Goal: Transaction & Acquisition: Book appointment/travel/reservation

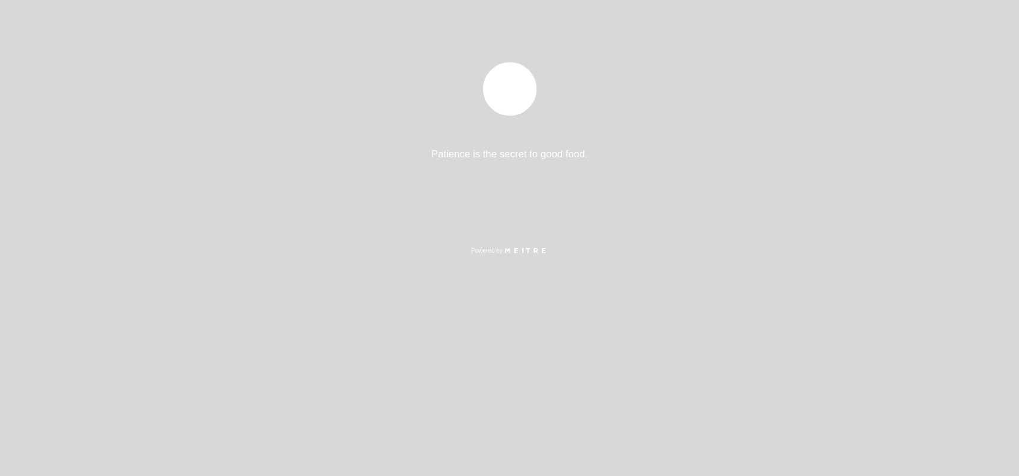
select select "es"
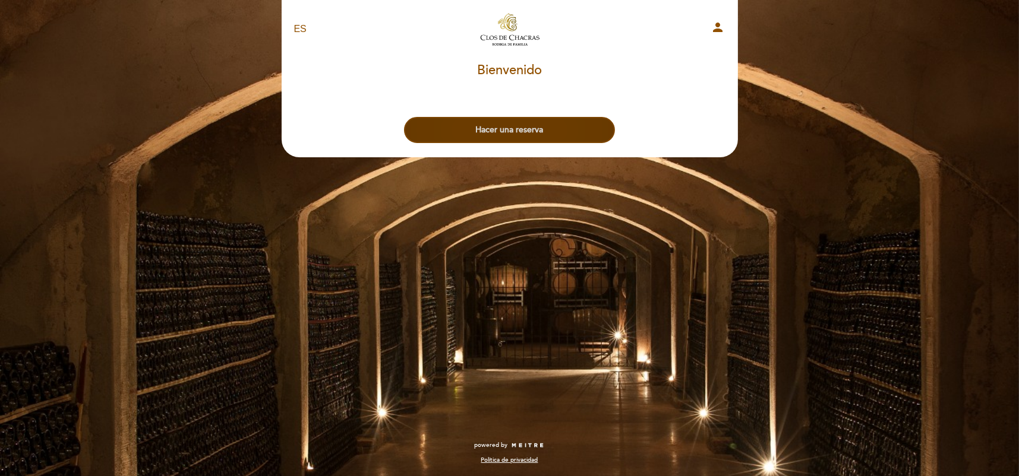
click at [516, 137] on button "Hacer una reserva" at bounding box center [509, 130] width 211 height 26
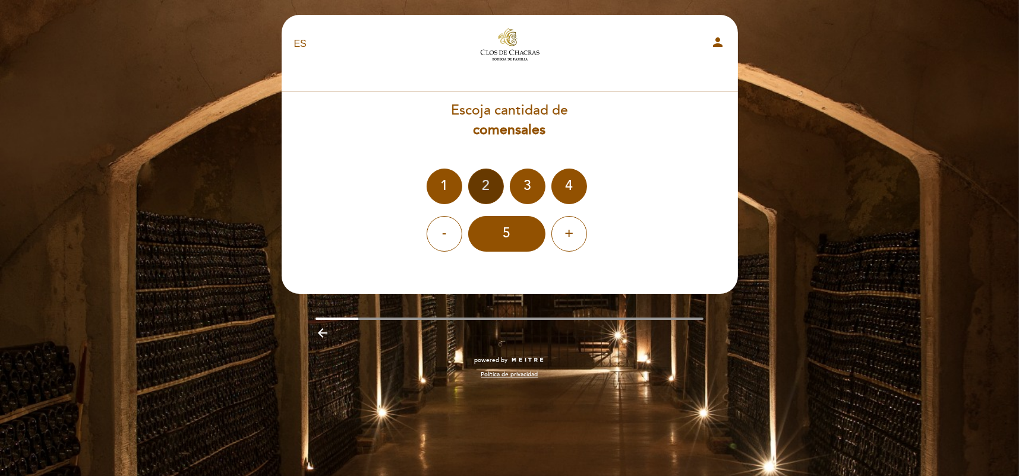
click at [485, 181] on div "2" at bounding box center [486, 187] width 36 height 36
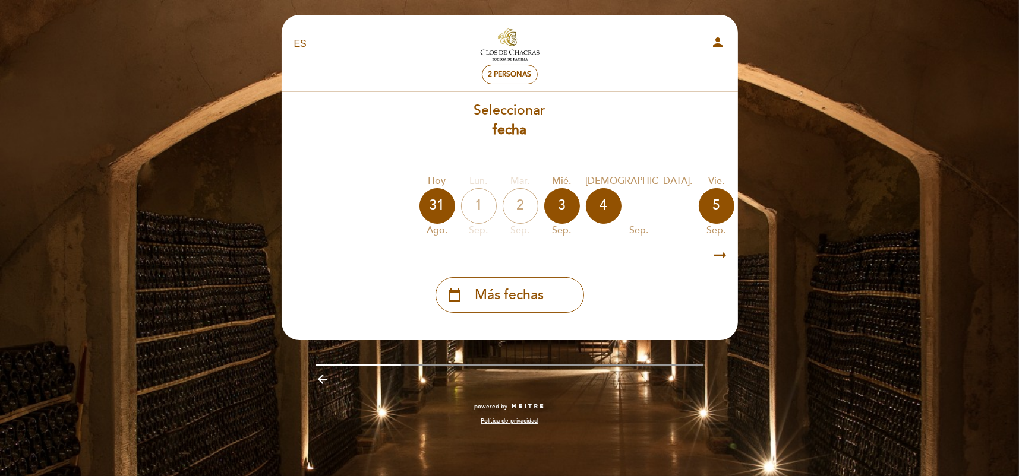
click at [728, 264] on icon "arrow_right_alt" at bounding box center [721, 256] width 18 height 26
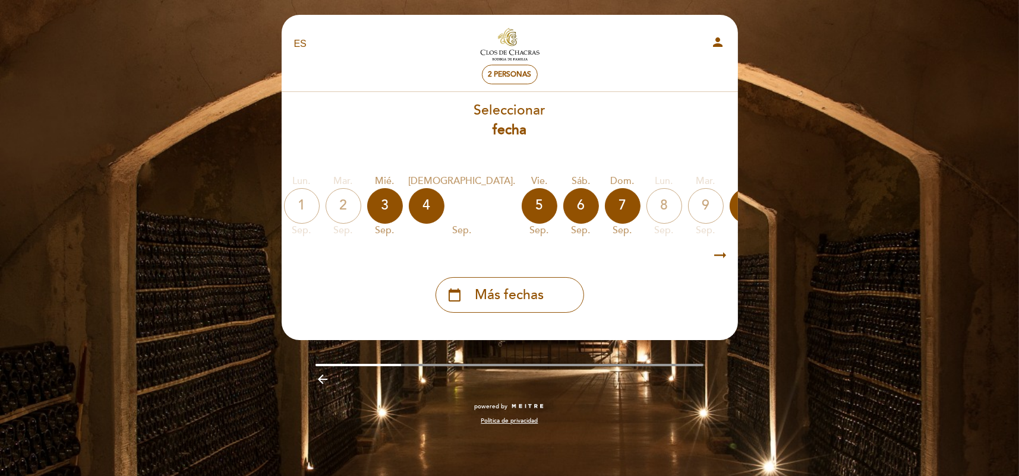
click at [722, 247] on icon "arrow_right_alt" at bounding box center [721, 256] width 18 height 26
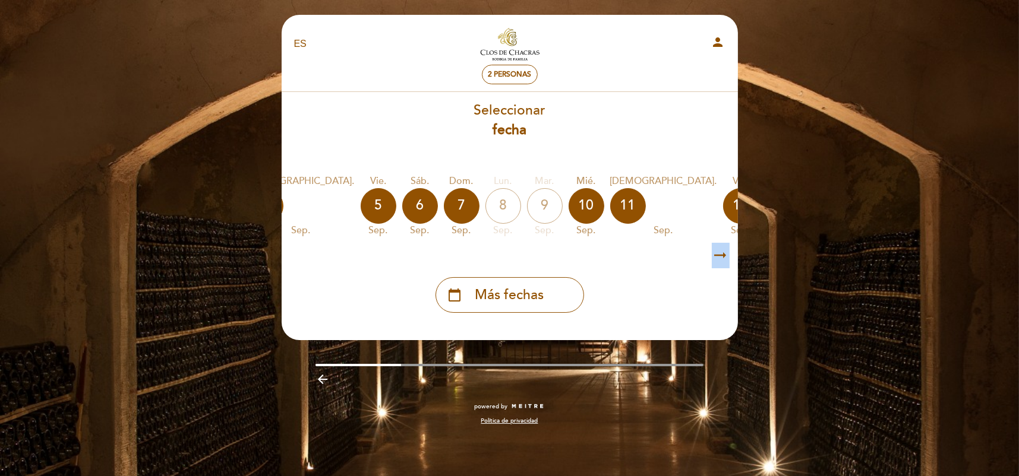
click at [722, 247] on icon "arrow_right_alt" at bounding box center [721, 256] width 18 height 26
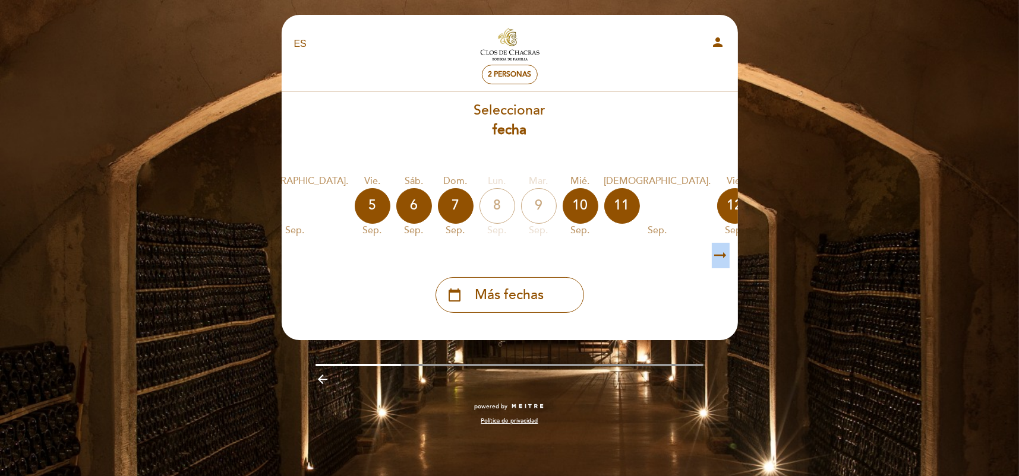
scroll to position [0, 346]
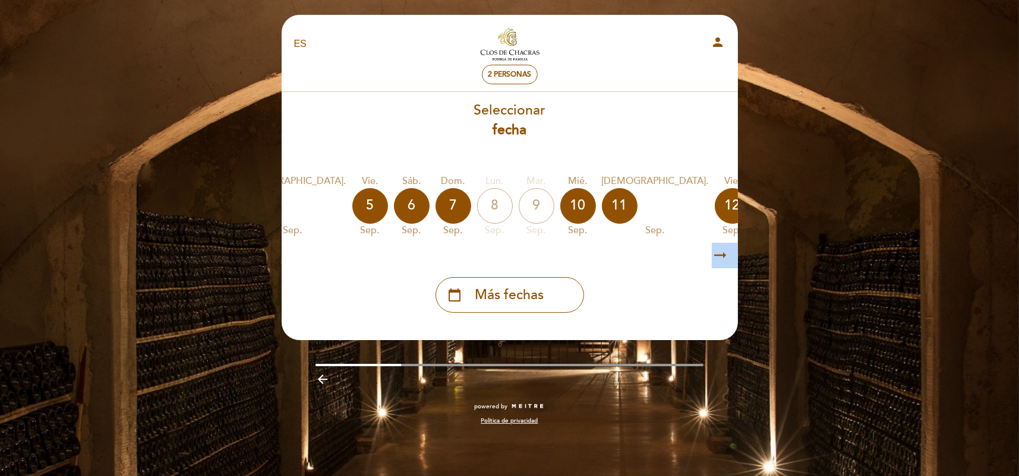
click at [722, 247] on icon "arrow_right_alt" at bounding box center [721, 256] width 18 height 26
click at [850, 207] on icon "calendar_today" at bounding box center [857, 205] width 14 height 20
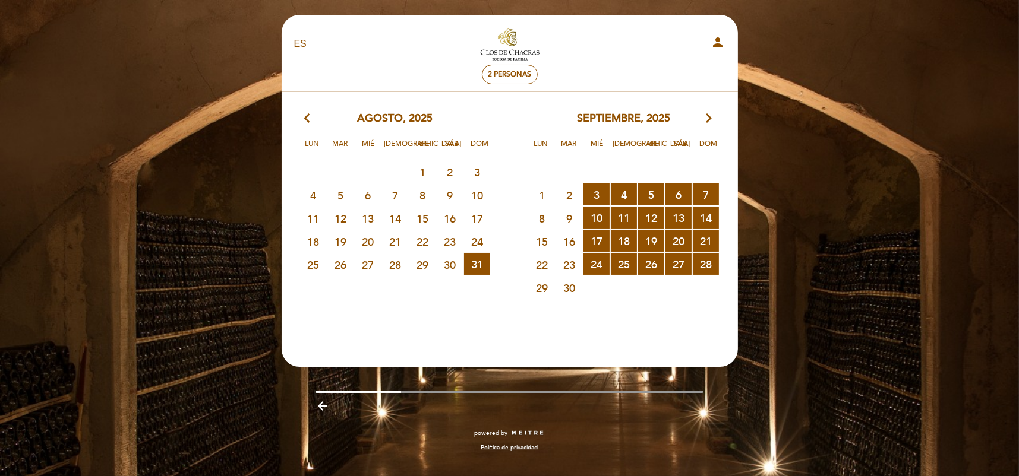
click at [706, 117] on icon "arrow_forward_ios" at bounding box center [709, 118] width 11 height 15
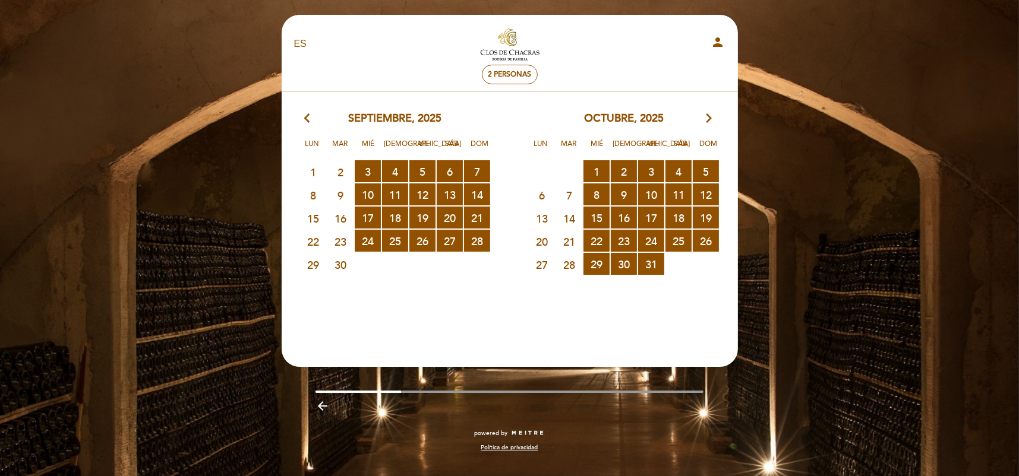
click at [707, 117] on icon "arrow_forward_ios" at bounding box center [709, 118] width 11 height 15
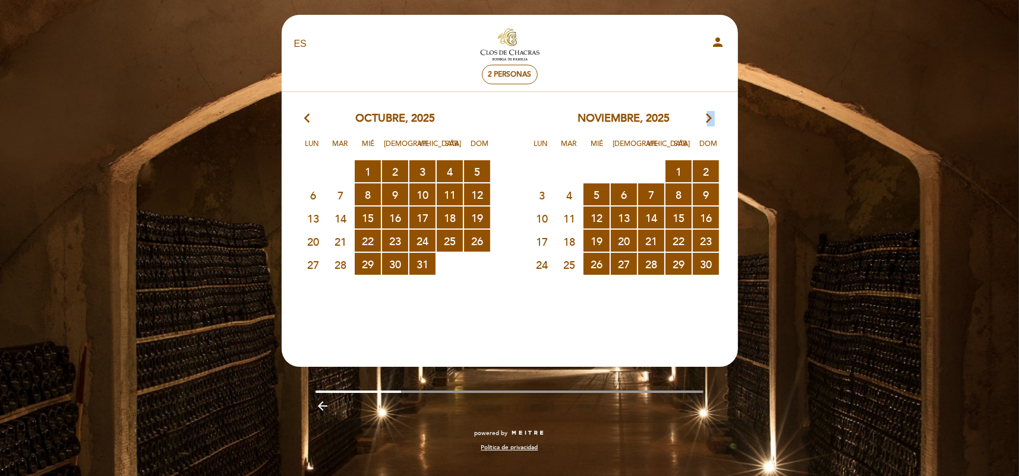
click at [707, 117] on icon "arrow_forward_ios" at bounding box center [709, 118] width 11 height 15
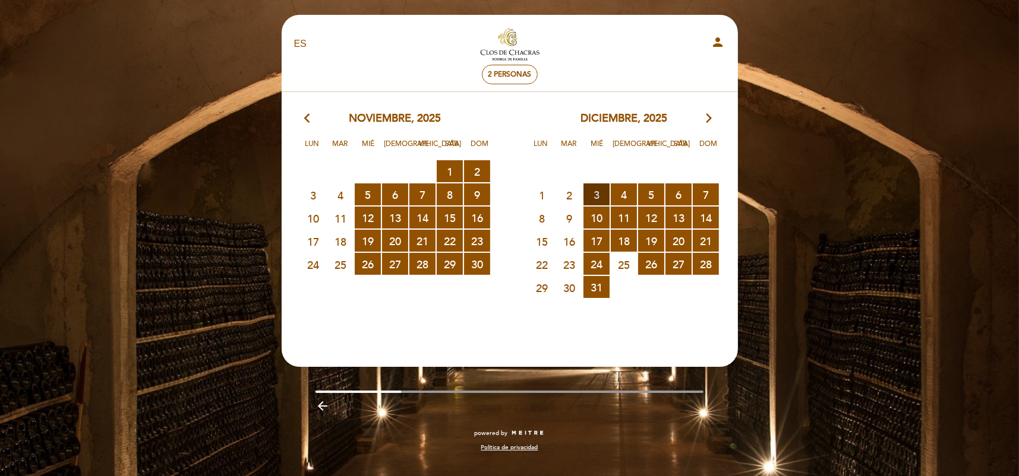
click at [597, 200] on span "3 RESERVAS DISPONIBLES" at bounding box center [596, 195] width 26 height 22
